Goal: Transaction & Acquisition: Book appointment/travel/reservation

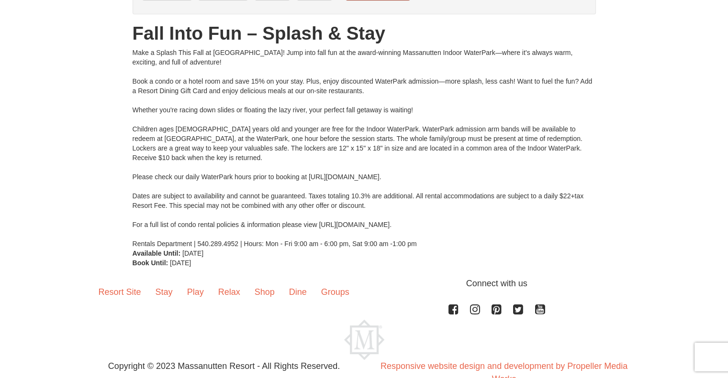
scroll to position [108, 0]
click at [156, 294] on link "Stay" at bounding box center [164, 293] width 32 height 30
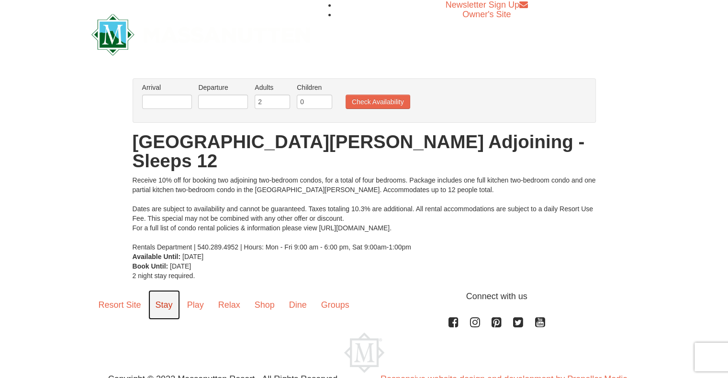
click at [163, 290] on link "Stay" at bounding box center [164, 305] width 32 height 30
